Goal: Submit feedback/report problem: Submit feedback/report problem

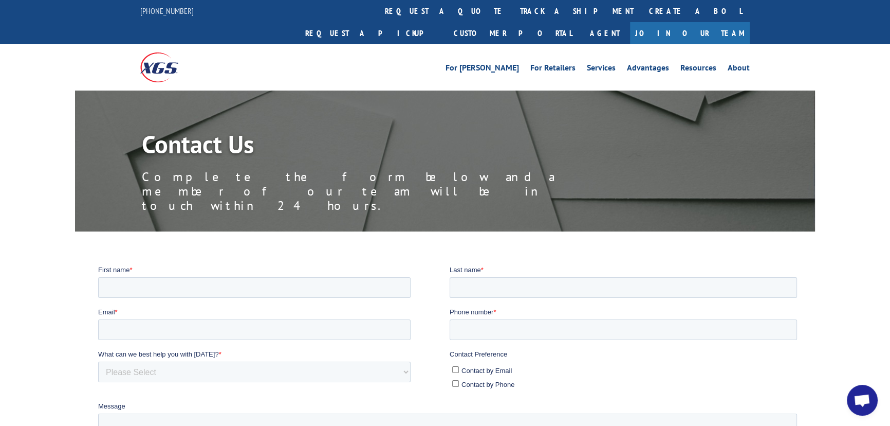
click at [164, 52] on img at bounding box center [159, 66] width 38 height 29
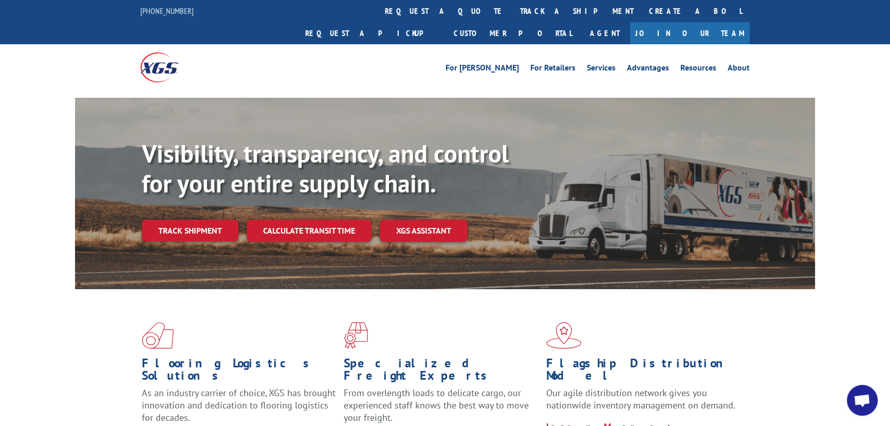
click at [864, 403] on span "Open chat" at bounding box center [862, 401] width 17 height 14
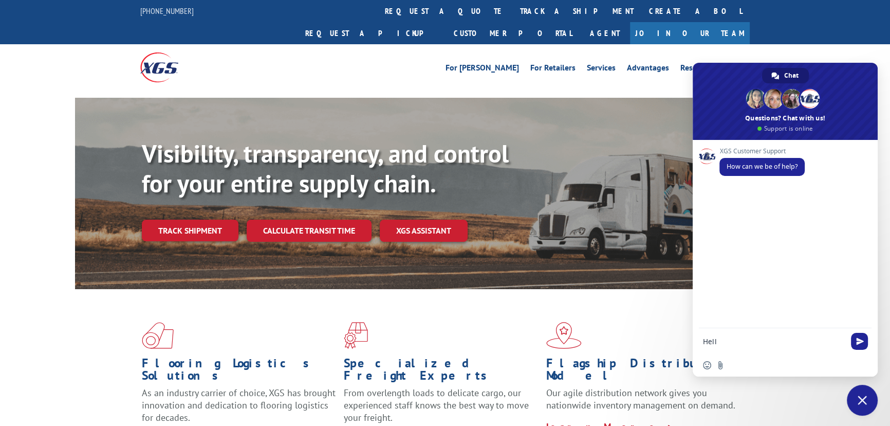
type textarea "Hello"
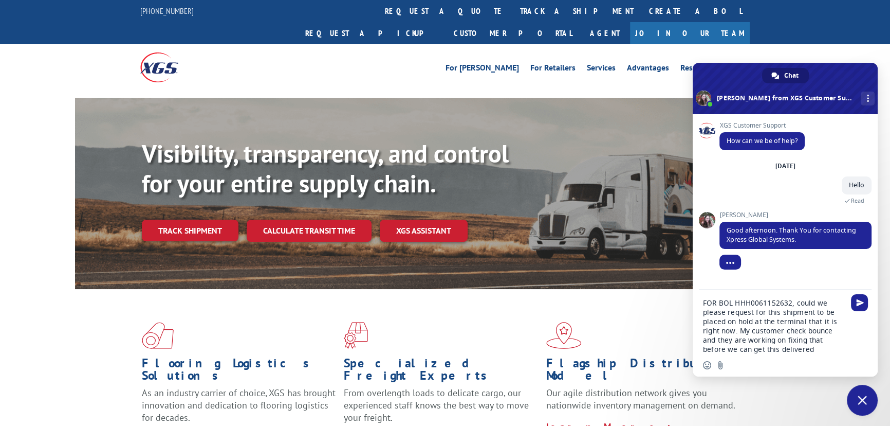
type textarea "FOR BOL HHH0061152632, could we please request for this shipment to be placed o…"
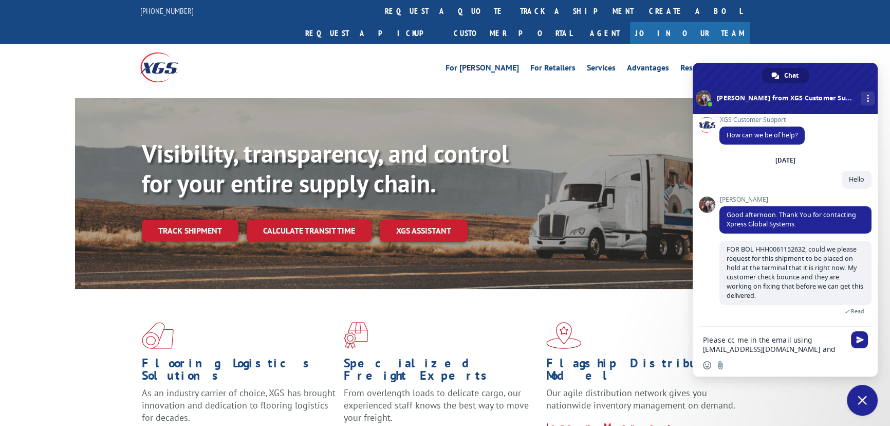
scroll to position [10, 0]
click at [813, 351] on textarea "Please cc me in the email using [EMAIL_ADDRESS][DOMAIN_NAME] and" at bounding box center [774, 344] width 142 height 19
paste textarea "[EMAIL_ADDRESS][DOMAIN_NAME]"
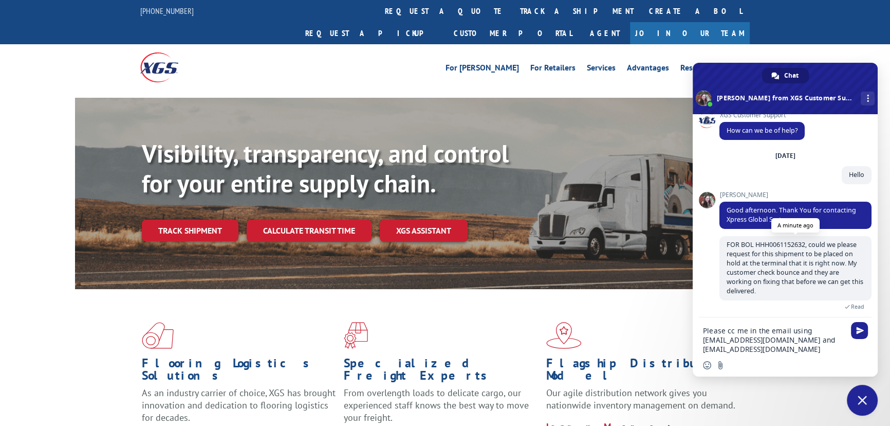
scroll to position [19, 0]
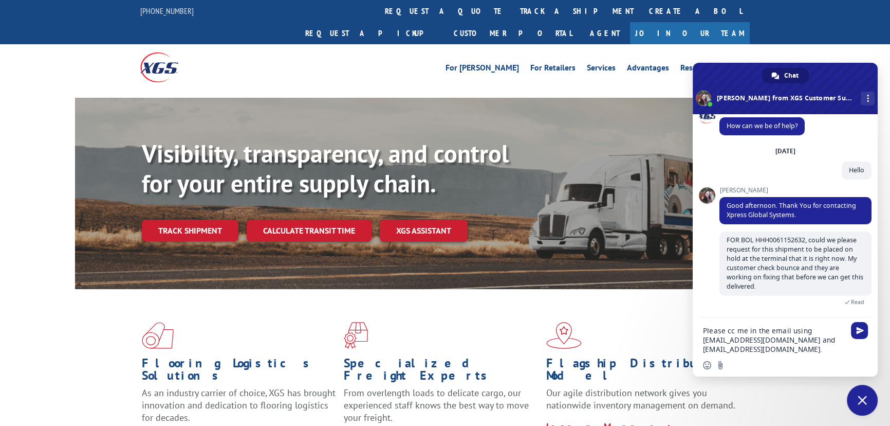
type textarea "Please cc me in the email using [EMAIL_ADDRESS][DOMAIN_NAME] and [EMAIL_ADDRESS…"
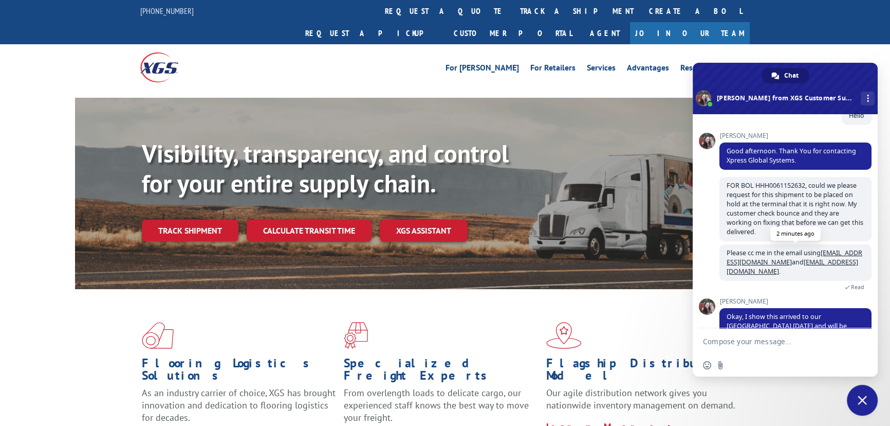
scroll to position [134, 0]
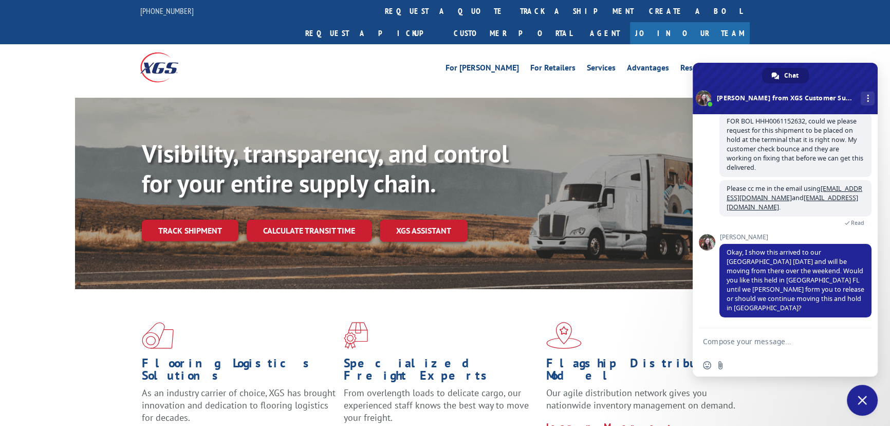
click at [780, 335] on form at bounding box center [774, 342] width 142 height 28
click at [775, 342] on textarea "Compose your message..." at bounding box center [774, 341] width 142 height 9
click at [757, 337] on textarea "Compose your message..." at bounding box center [774, 341] width 142 height 9
type textarea "Please have them hold at [GEOGRAPHIC_DATA]. Also please cc me using those two e…"
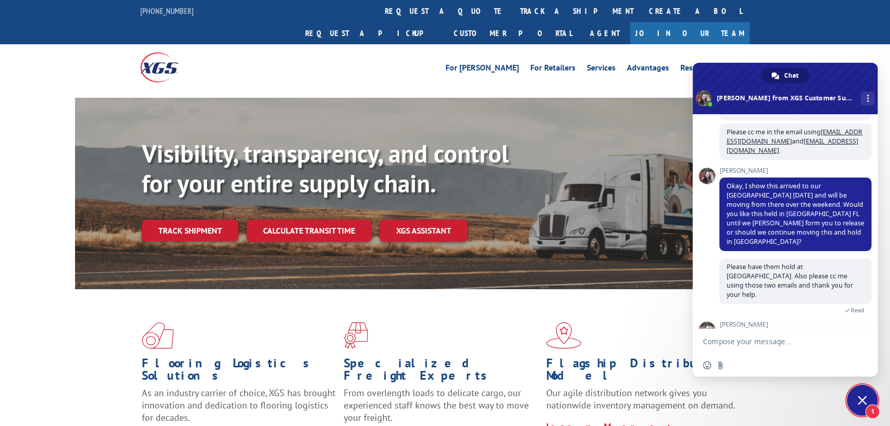
scroll to position [244, 0]
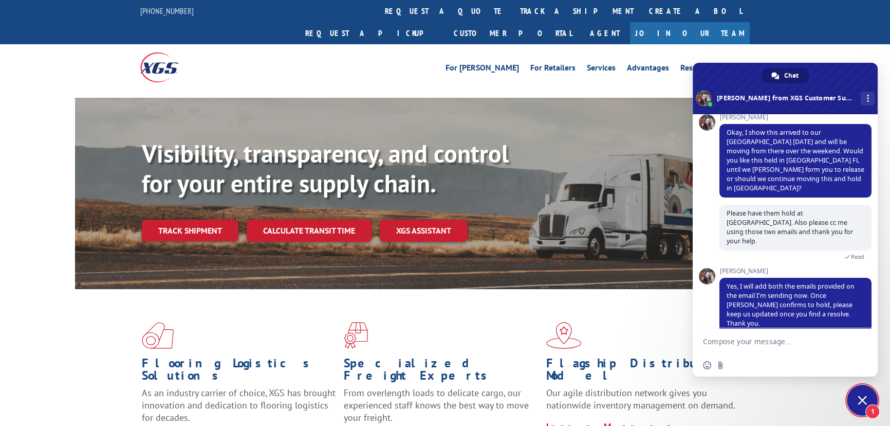
click at [762, 342] on textarea "Compose your message..." at bounding box center [774, 341] width 142 height 9
type textarea "Okay no problem. Thank you."
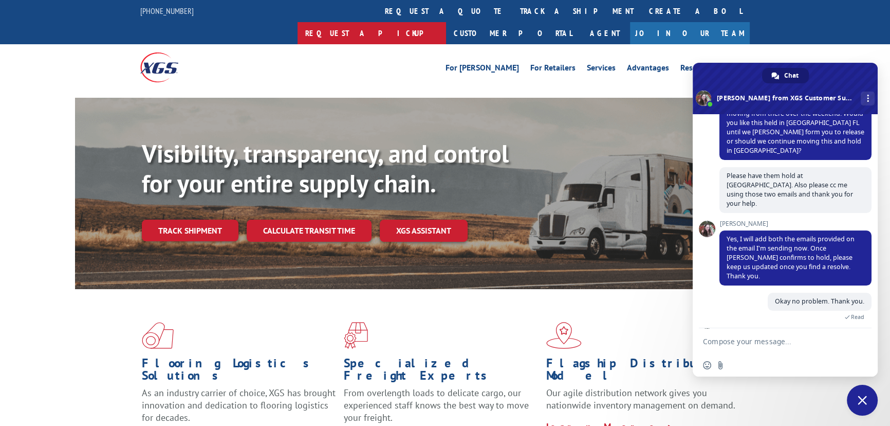
scroll to position [315, 0]
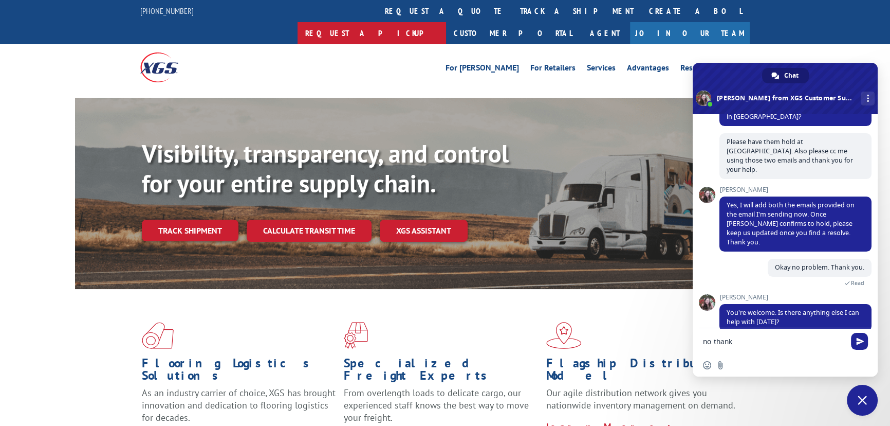
type textarea "no thanks"
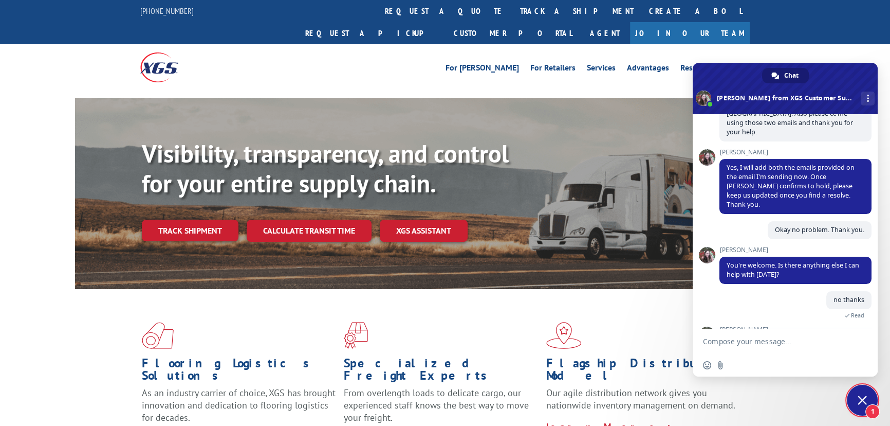
scroll to position [396, 0]
